Goal: Task Accomplishment & Management: Manage account settings

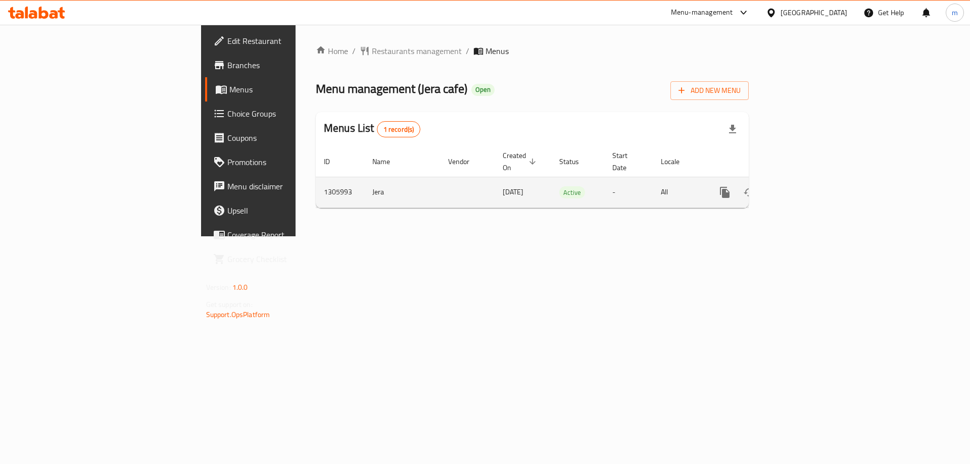
click at [810, 181] on link "enhanced table" at bounding box center [797, 192] width 24 height 24
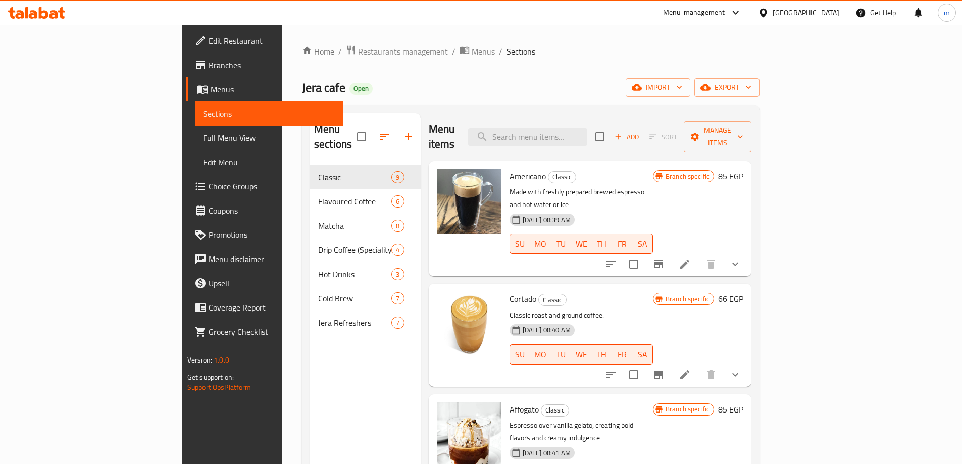
click at [209, 189] on span "Choice Groups" at bounding box center [272, 186] width 126 height 12
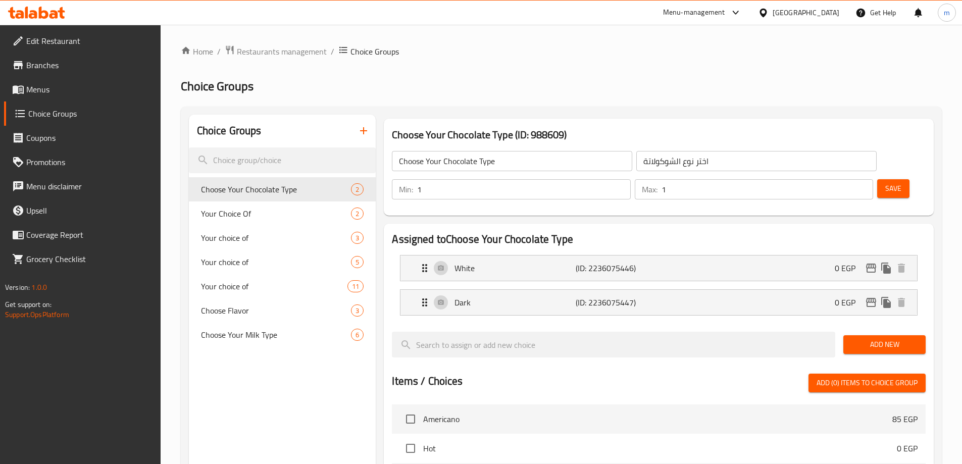
click at [453, 80] on h2 "Choice Groups" at bounding box center [561, 86] width 761 height 16
click at [288, 308] on span "Choose Flavor" at bounding box center [261, 311] width 120 height 12
type input "Choose Flavor"
type input "إختر النكهة"
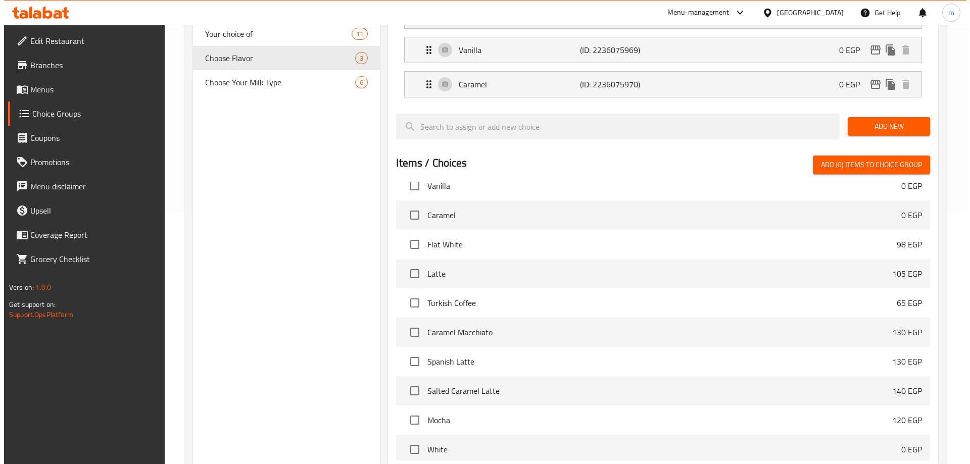
scroll to position [332, 0]
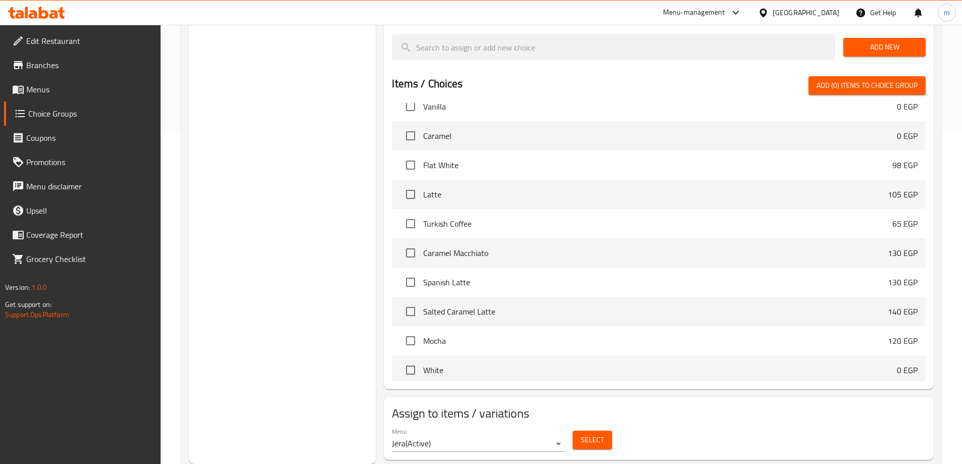
click at [575, 431] on button "Select" at bounding box center [592, 440] width 39 height 19
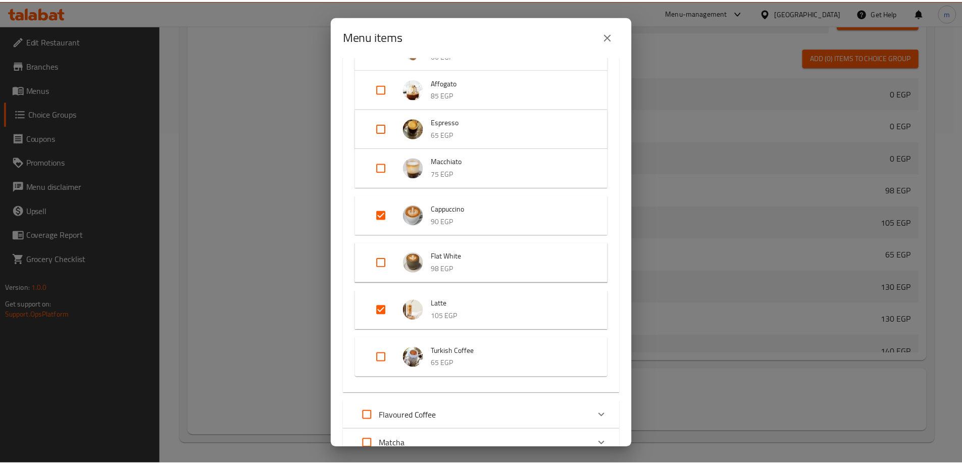
scroll to position [152, 0]
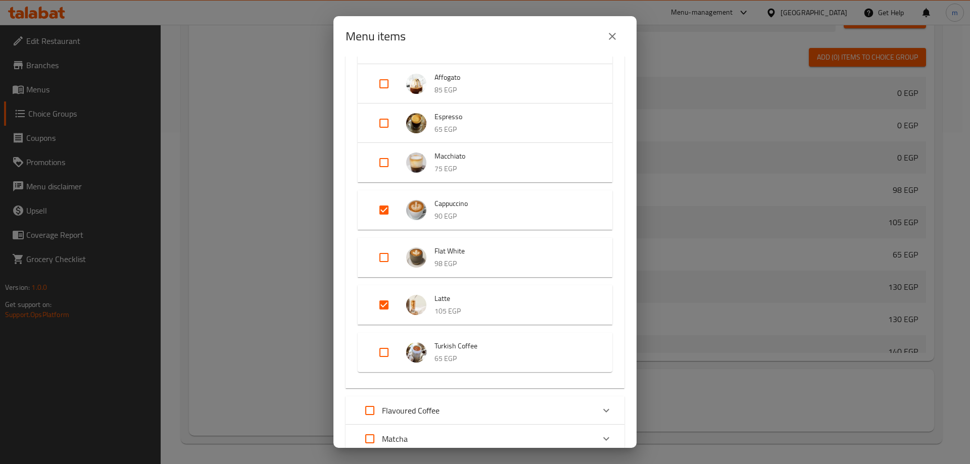
click at [242, 302] on div "Menu items 2 / 44 items selected ​ Classic Americano 85 EGP Cortado 66 EGP Affo…" at bounding box center [485, 232] width 970 height 464
click at [613, 26] on button "close" at bounding box center [612, 36] width 24 height 24
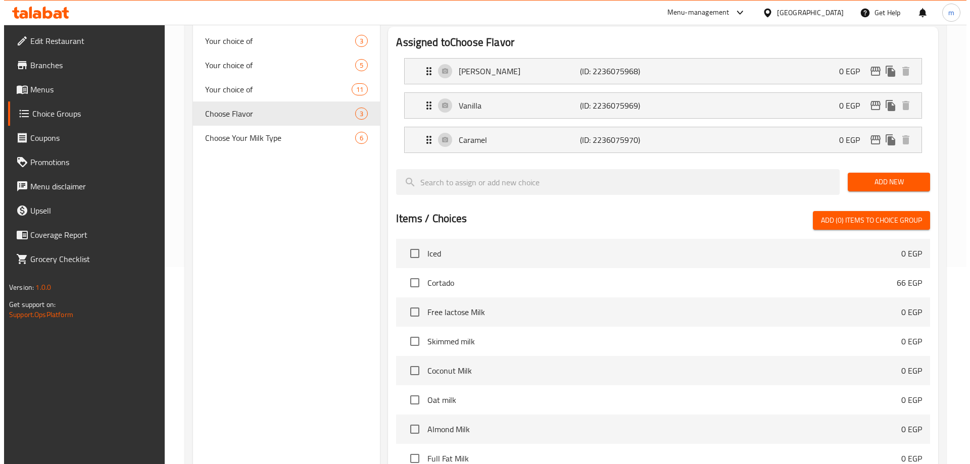
scroll to position [332, 0]
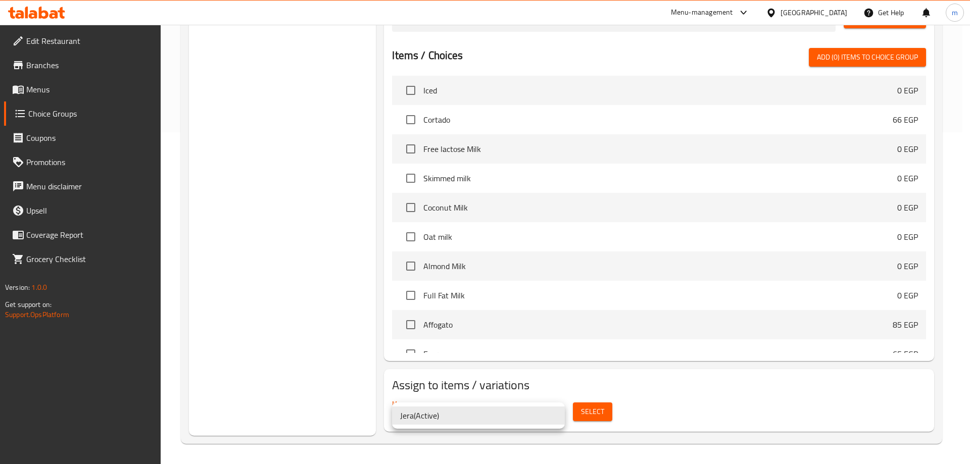
click at [569, 410] on div at bounding box center [485, 232] width 970 height 464
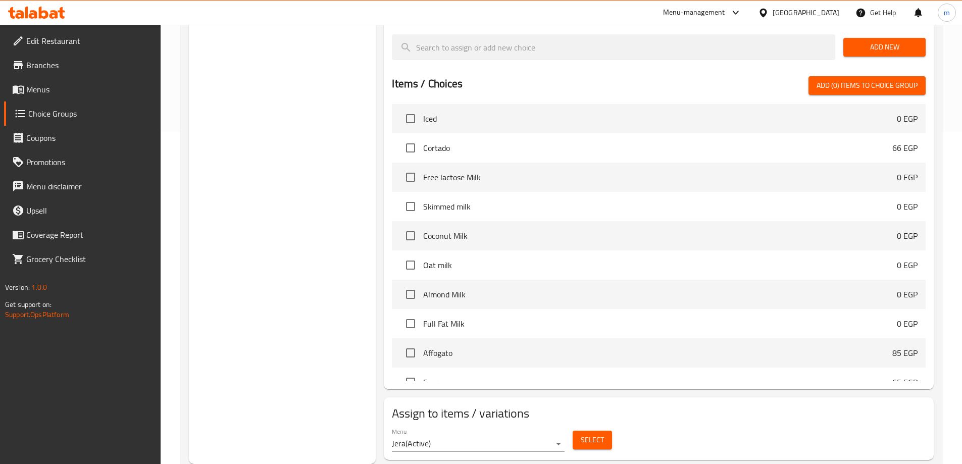
click at [579, 431] on button "Select" at bounding box center [592, 440] width 39 height 19
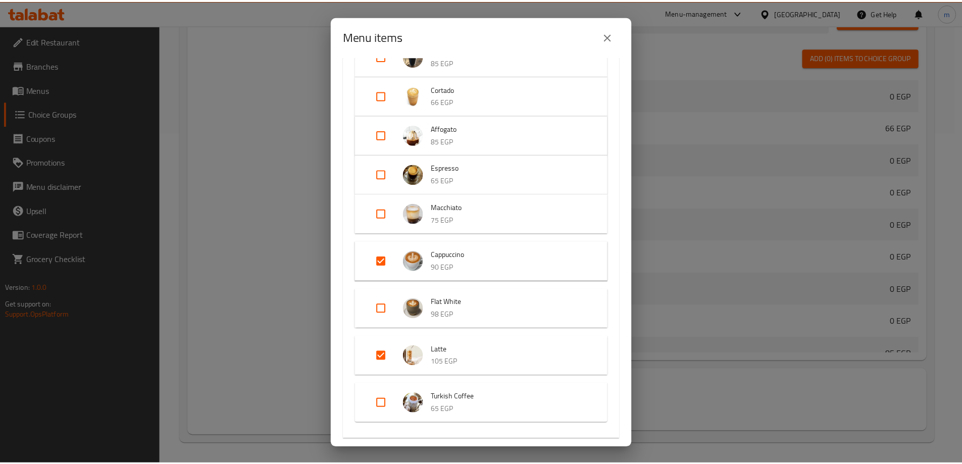
scroll to position [101, 0]
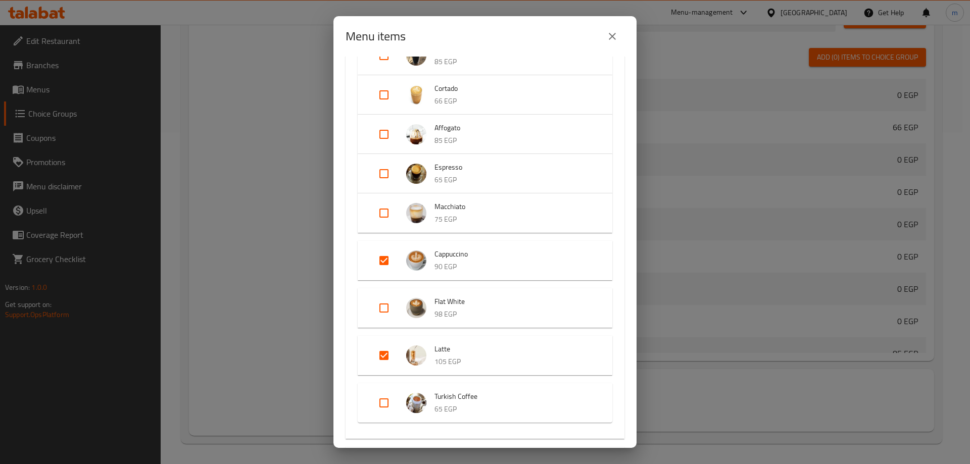
click at [253, 260] on div "Menu items 2 / 44 items selected ​ Classic Americano 85 EGP Cortado 66 EGP Affo…" at bounding box center [485, 232] width 970 height 464
click at [607, 33] on icon "close" at bounding box center [612, 36] width 12 height 12
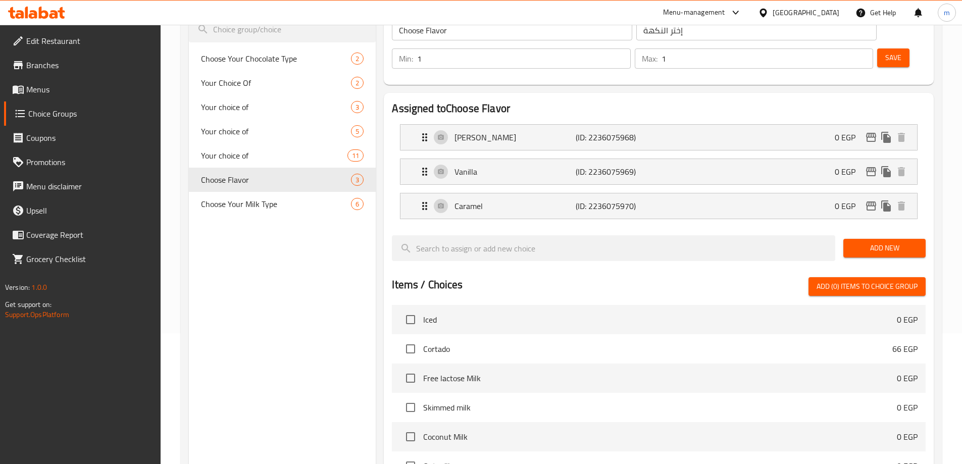
scroll to position [130, 0]
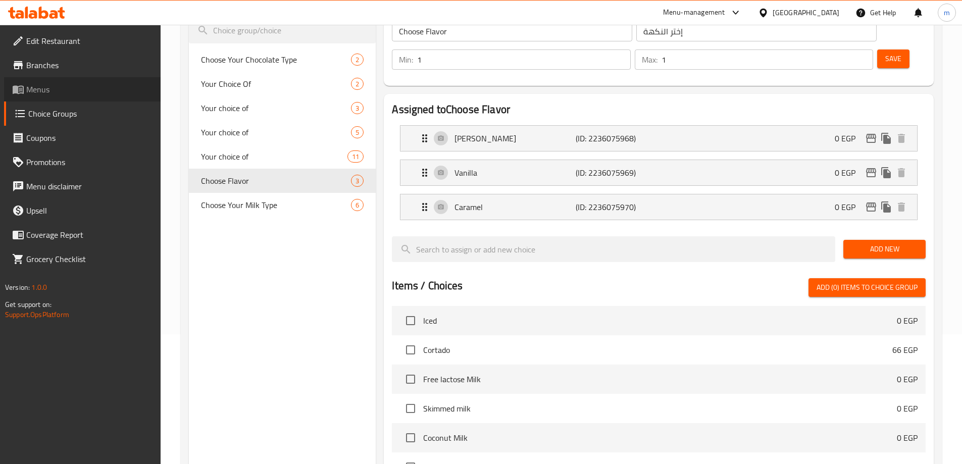
click at [103, 85] on span "Menus" at bounding box center [89, 89] width 126 height 12
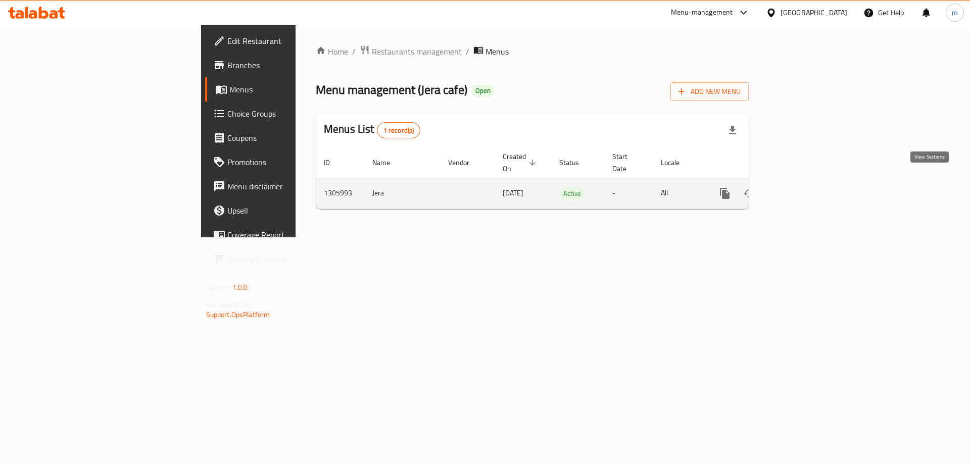
click at [804, 187] on icon "enhanced table" at bounding box center [798, 193] width 12 height 12
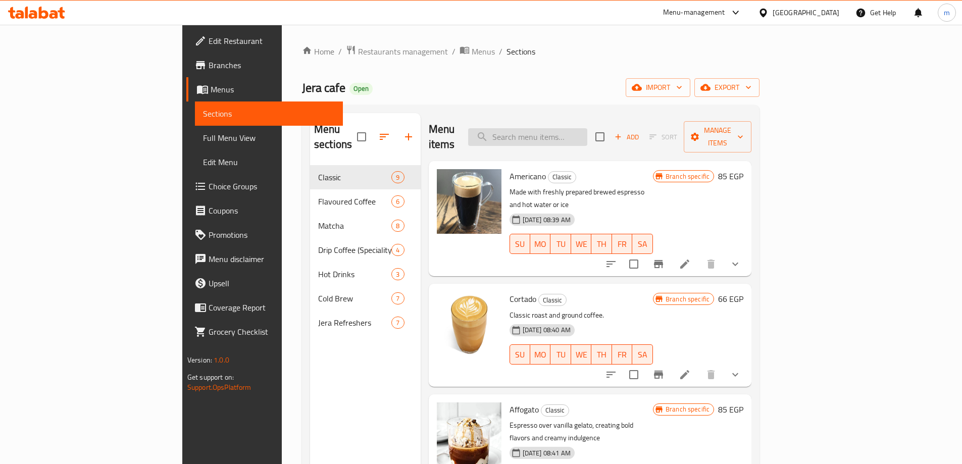
click at [576, 131] on input "search" at bounding box center [527, 137] width 119 height 18
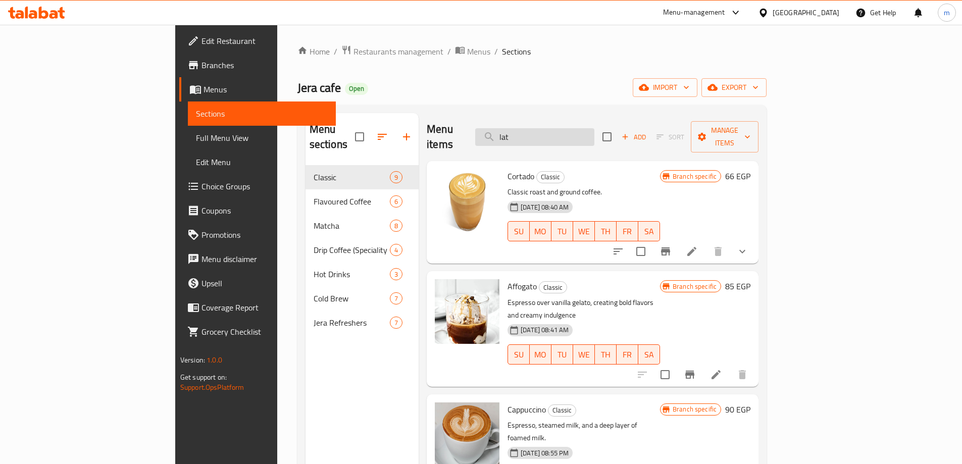
type input "latt"
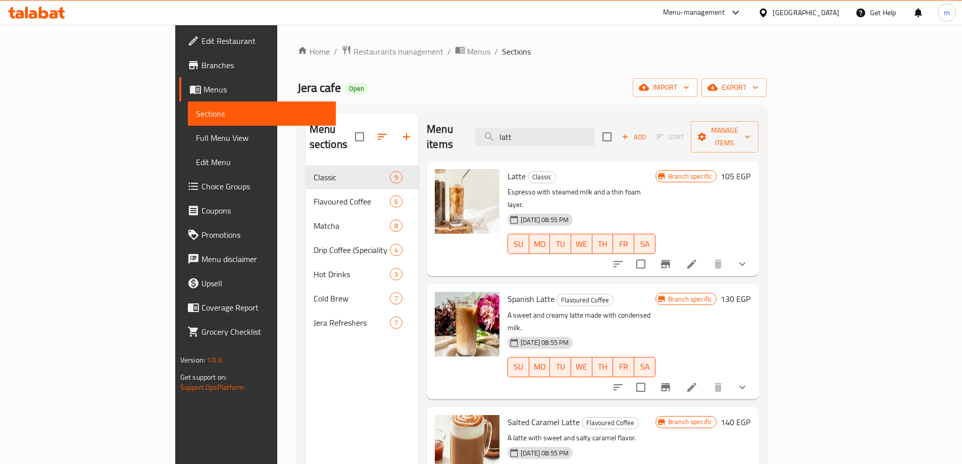
click at [706, 255] on li at bounding box center [692, 264] width 28 height 18
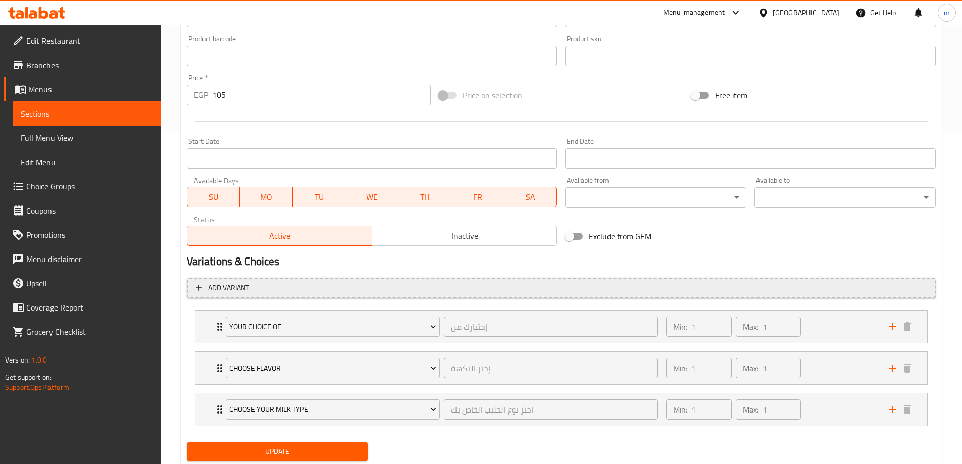
scroll to position [364, 0]
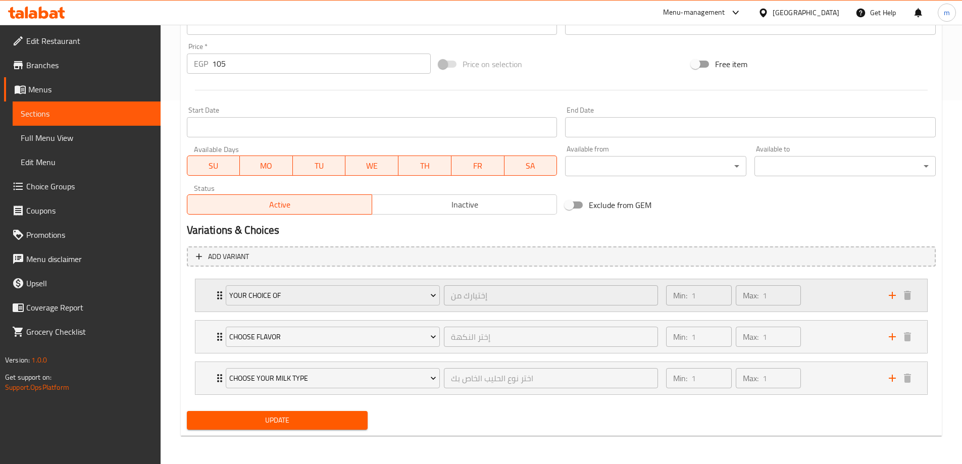
click at [208, 294] on div "Your Choice Of إختيارك من ​ Min: 1 ​ Max: 1 ​" at bounding box center [561, 295] width 732 height 32
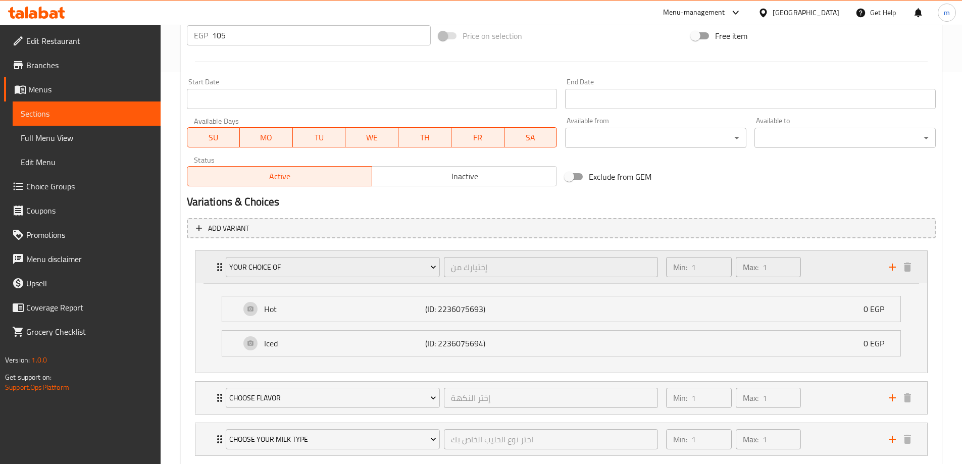
scroll to position [453, 0]
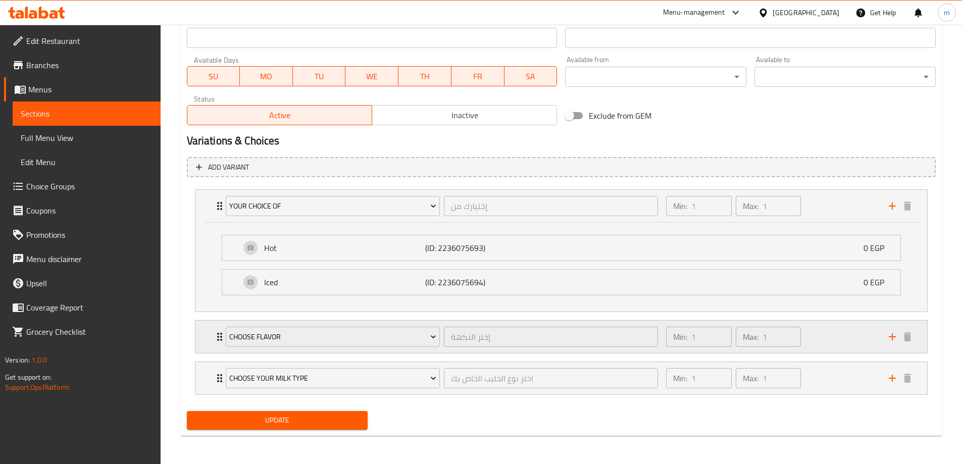
click at [206, 343] on div "Choose Flavor إختر النكهة ​ Min: 1 ​ Max: 1 ​" at bounding box center [561, 337] width 732 height 32
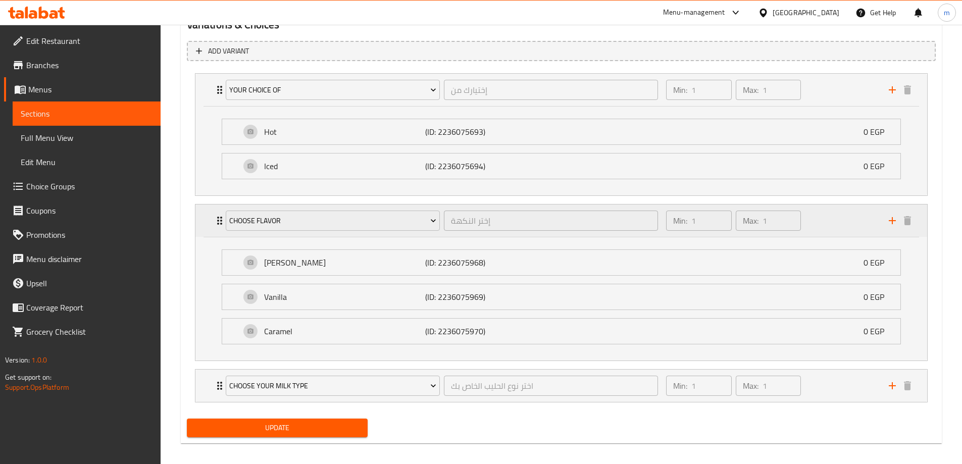
scroll to position [577, 0]
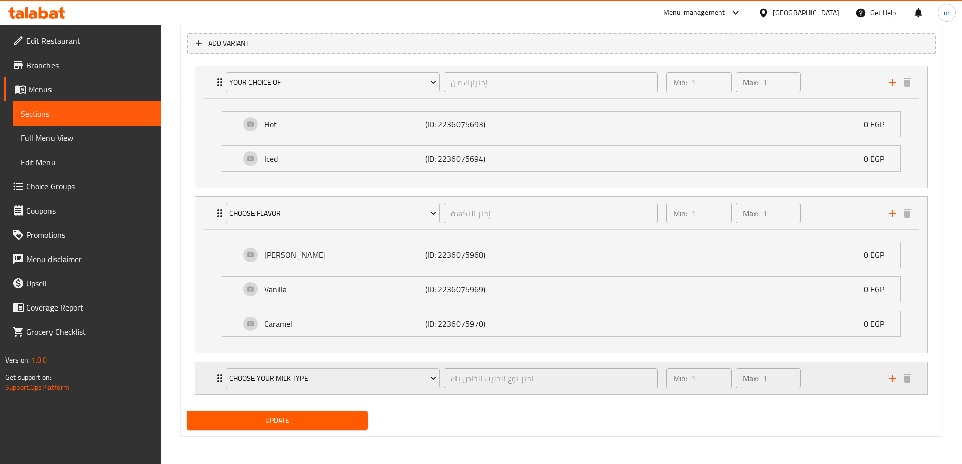
click at [211, 377] on div "Choose Your Milk Type اختر نوع الحليب الخاص بك ​ Min: 1 ​ Max: 1 ​" at bounding box center [561, 378] width 732 height 32
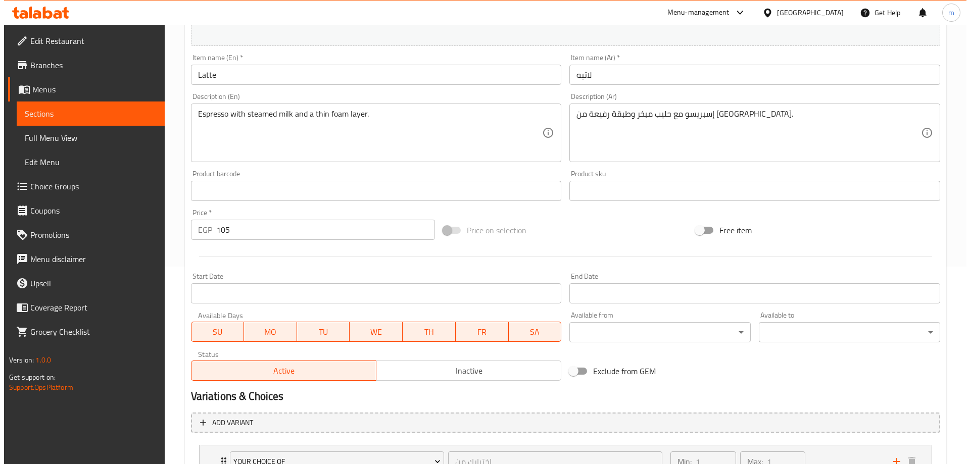
scroll to position [0, 0]
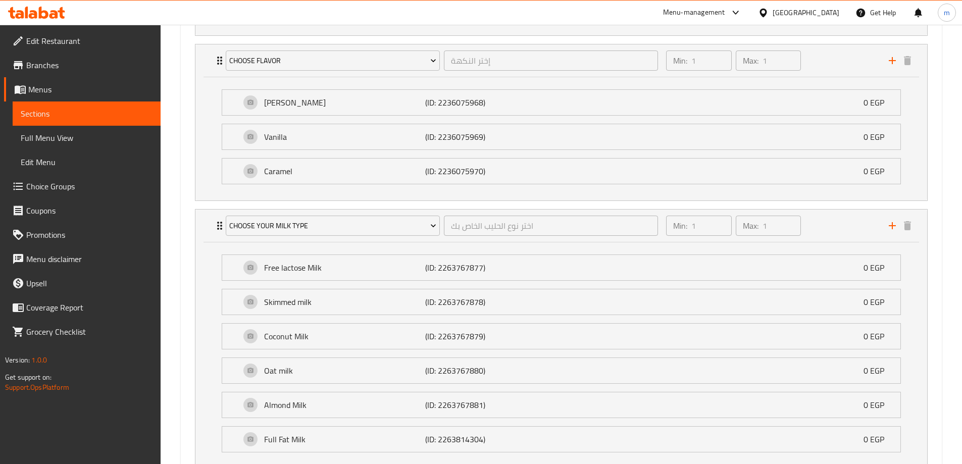
scroll to position [652, 0]
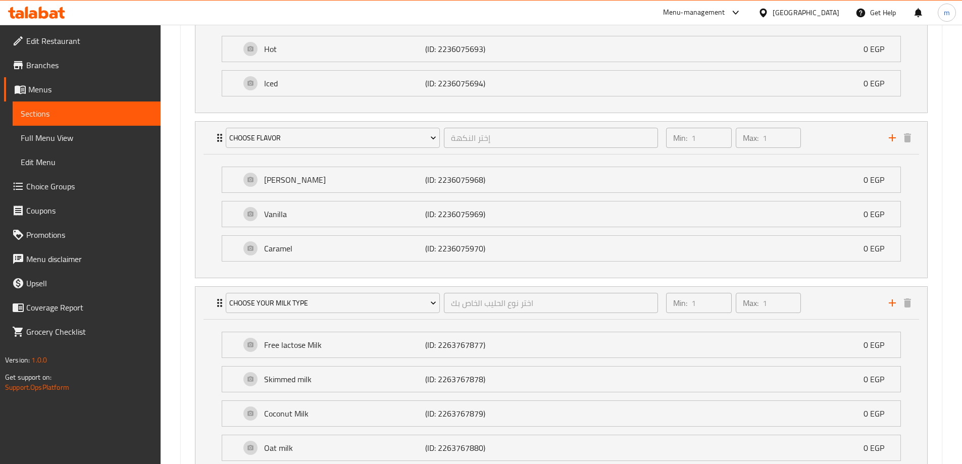
drag, startPoint x: 77, startPoint y: 184, endPoint x: 127, endPoint y: 179, distance: 49.7
click at [77, 184] on span "Choice Groups" at bounding box center [89, 186] width 126 height 12
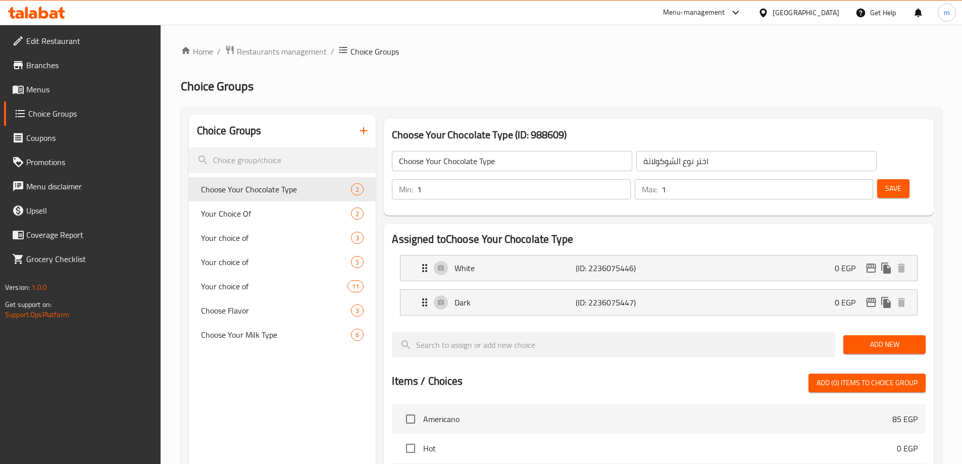
click at [706, 69] on div "Home / Restaurants management / Choice Groups Choice Groups Choice Groups Choos…" at bounding box center [561, 407] width 761 height 725
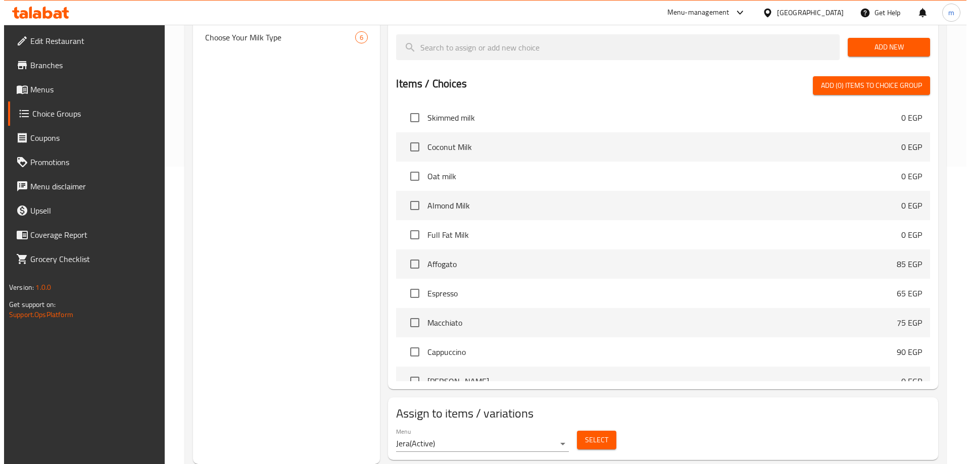
scroll to position [152, 0]
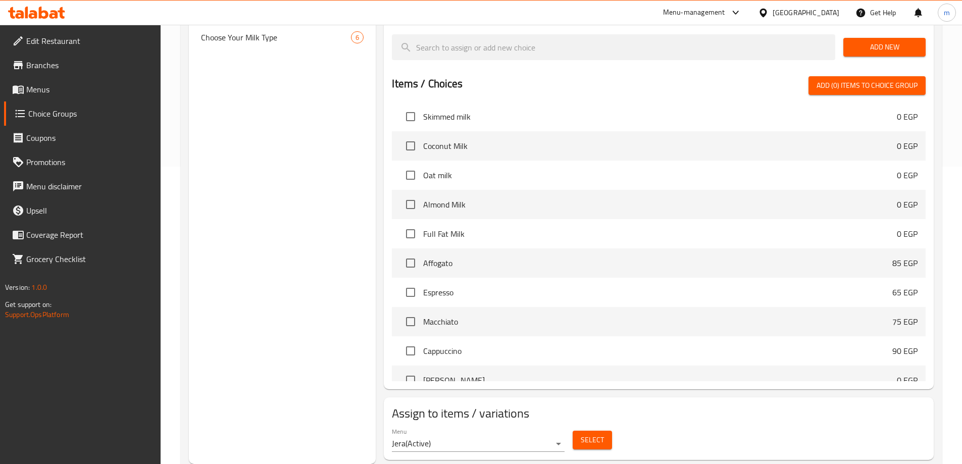
click at [582, 434] on span "Select" at bounding box center [592, 440] width 23 height 13
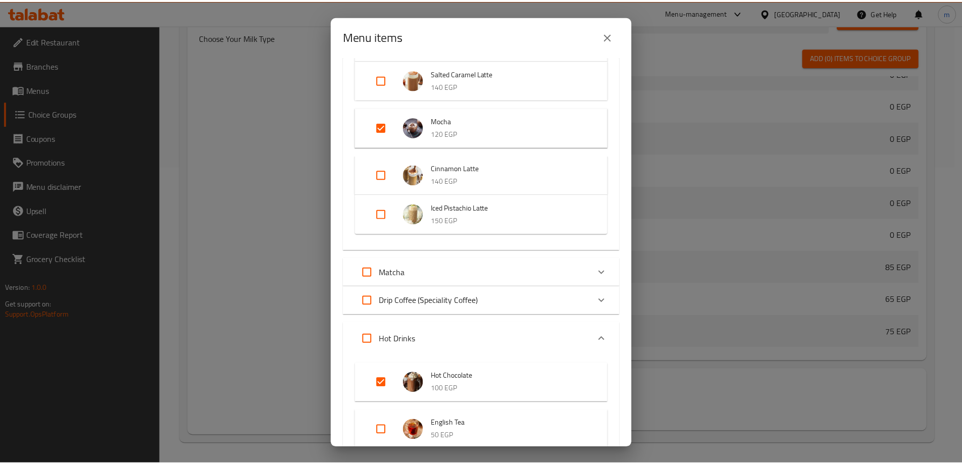
scroll to position [202, 0]
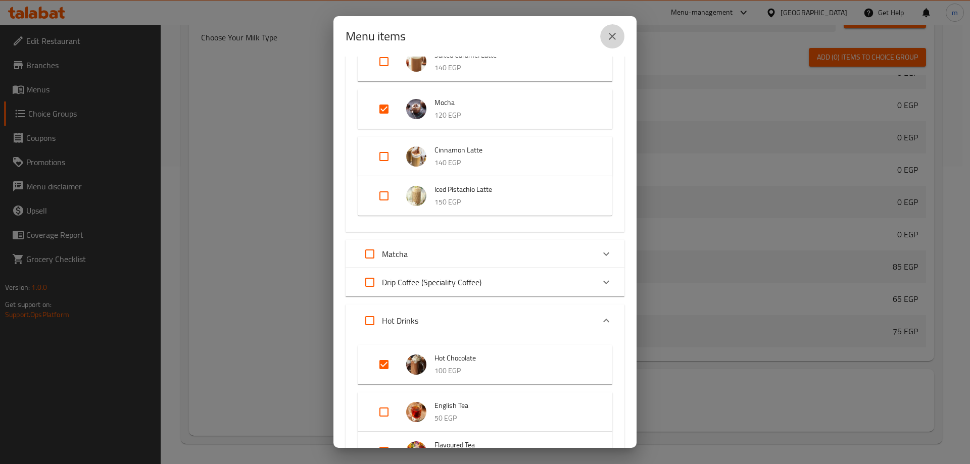
click at [615, 41] on icon "close" at bounding box center [612, 36] width 12 height 12
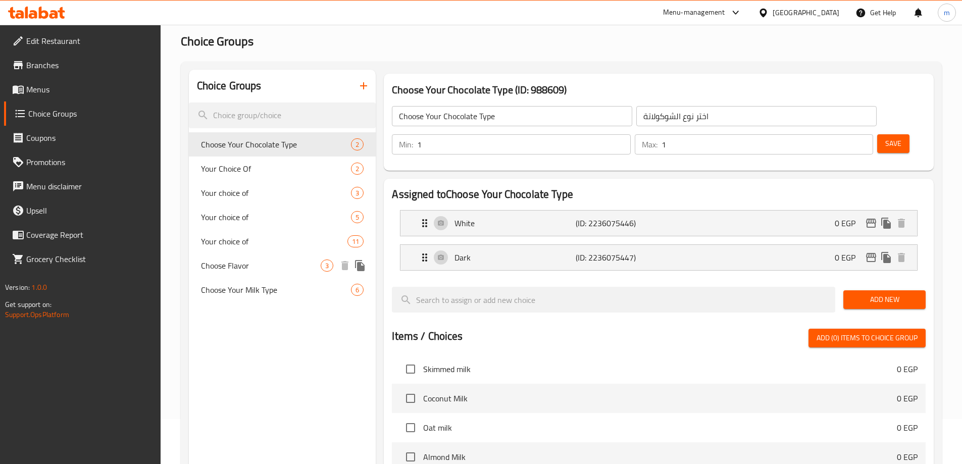
click at [260, 259] on div "Choose Flavor 3" at bounding box center [282, 266] width 187 height 24
type input "Choose Flavor"
type input "إختر النكهة"
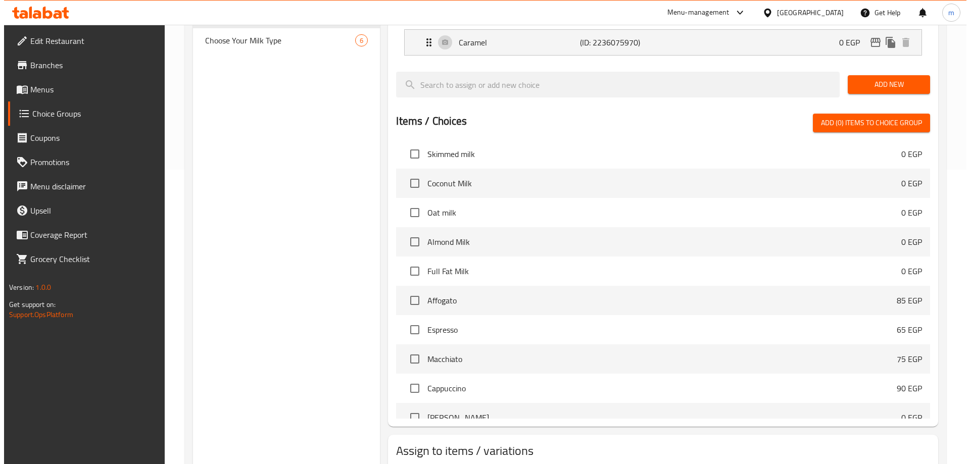
scroll to position [332, 0]
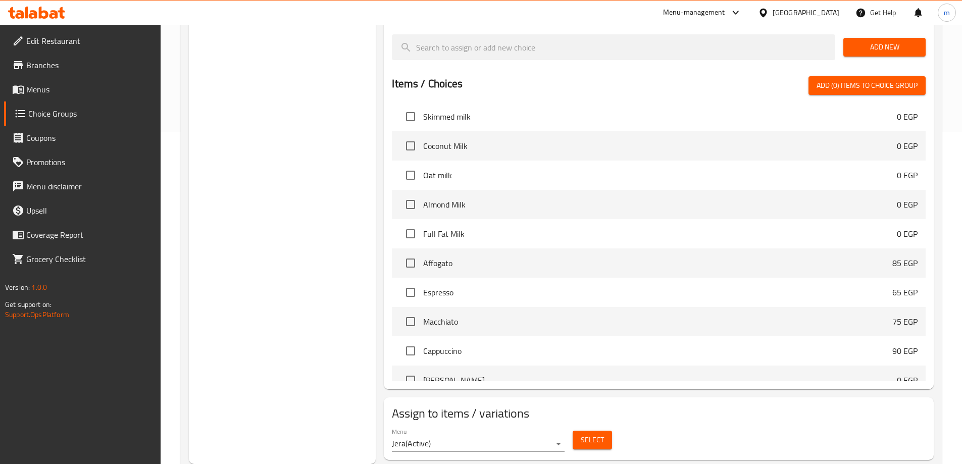
click at [580, 431] on button "Select" at bounding box center [592, 440] width 39 height 19
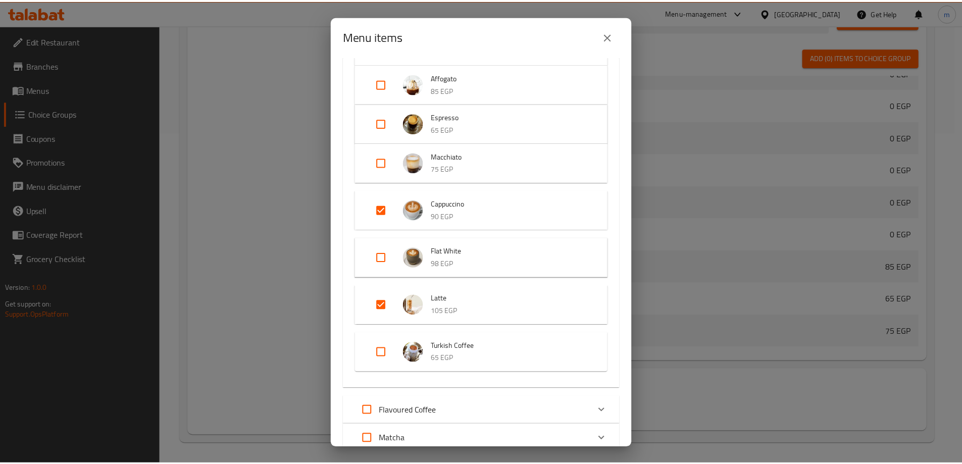
scroll to position [202, 0]
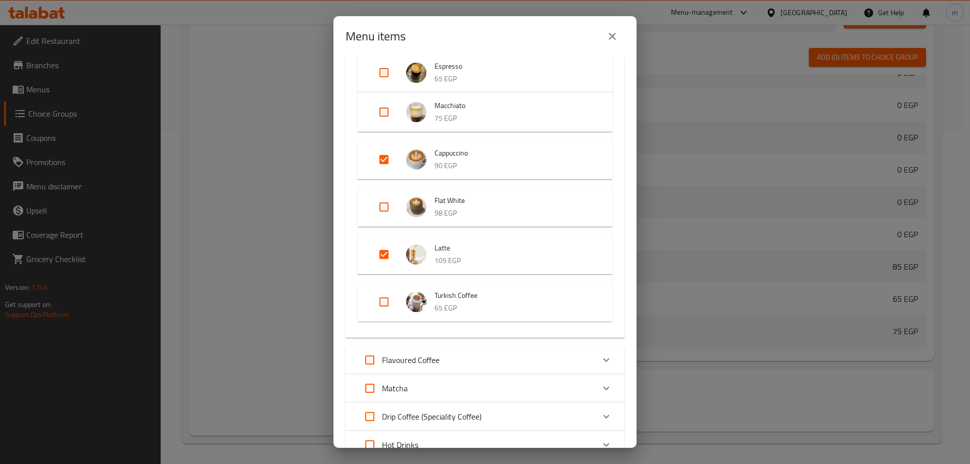
click at [272, 251] on div "Menu items 2 / 44 items selected ​ Classic Americano 85 EGP Cortado 66 EGP Affo…" at bounding box center [485, 232] width 970 height 464
click at [611, 41] on icon "close" at bounding box center [612, 36] width 12 height 12
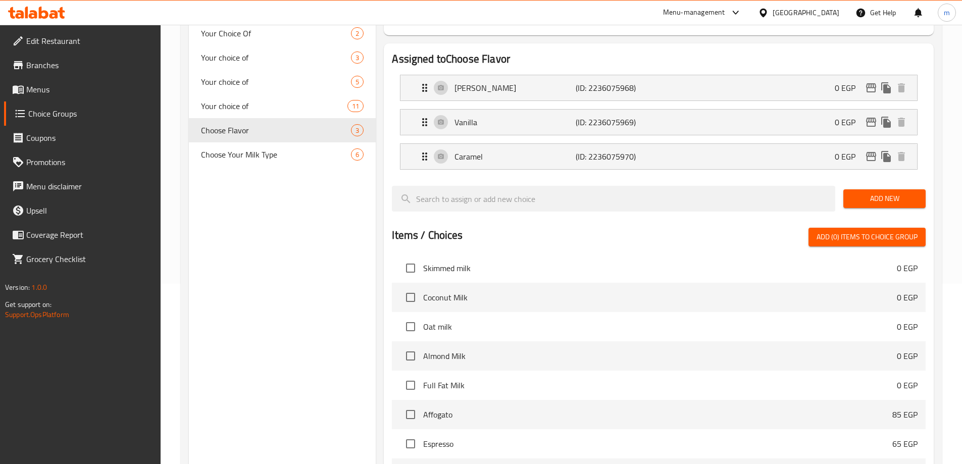
scroll to position [0, 0]
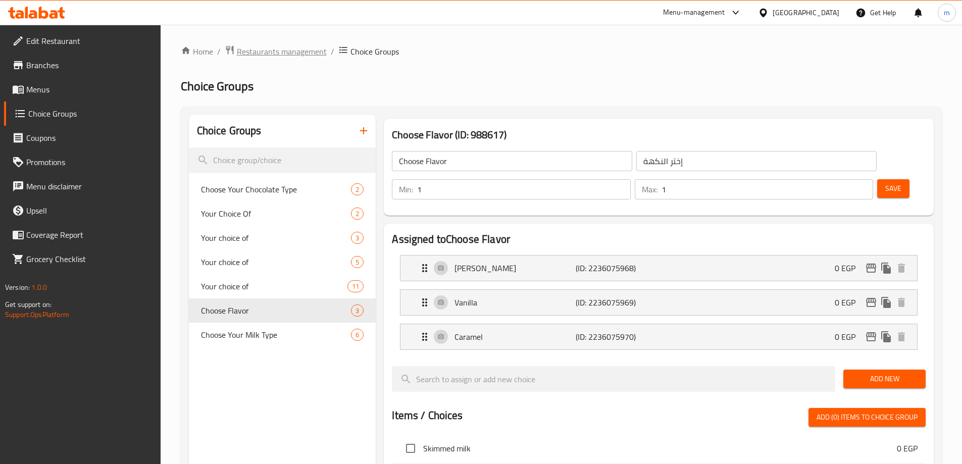
click at [245, 48] on span "Restaurants management" at bounding box center [282, 51] width 90 height 12
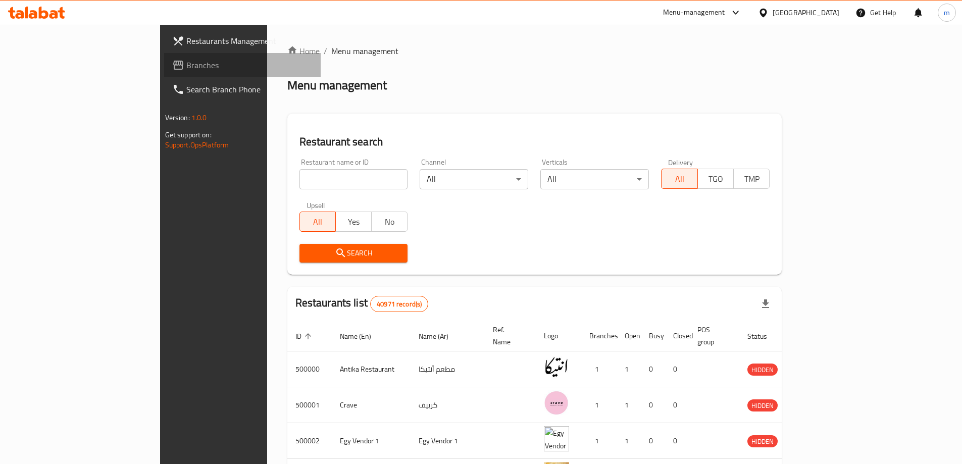
click at [186, 68] on span "Branches" at bounding box center [249, 65] width 126 height 12
